Goal: Navigation & Orientation: Go to known website

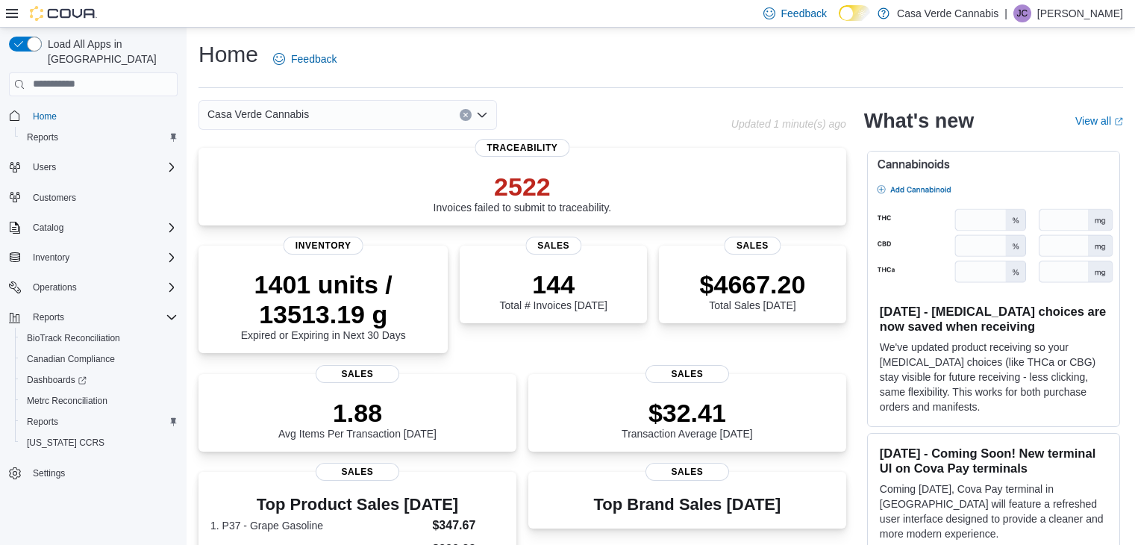
scroll to position [151, 0]
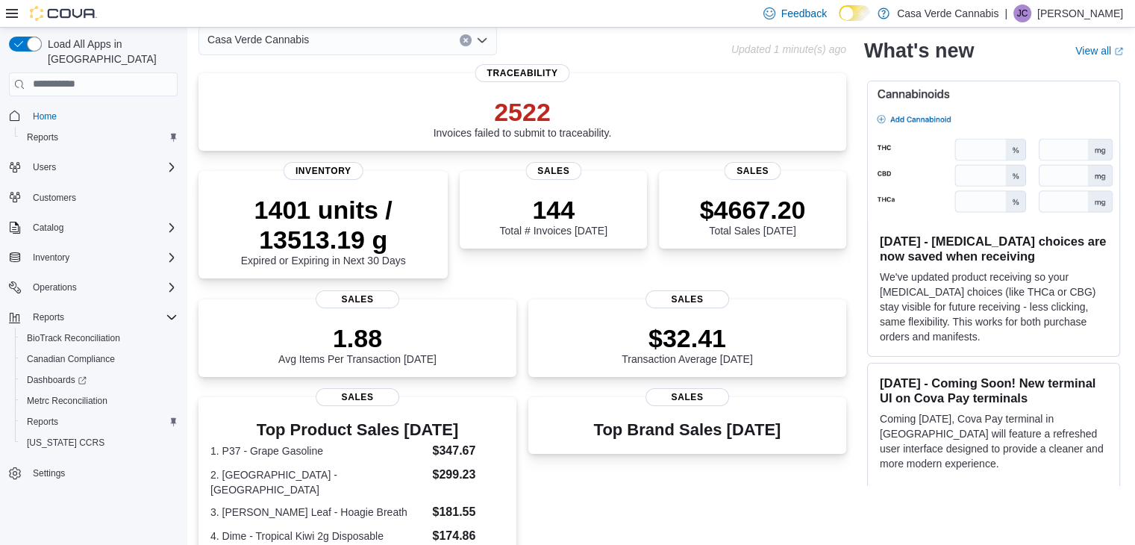
scroll to position [179, 0]
